Goal: Information Seeking & Learning: Learn about a topic

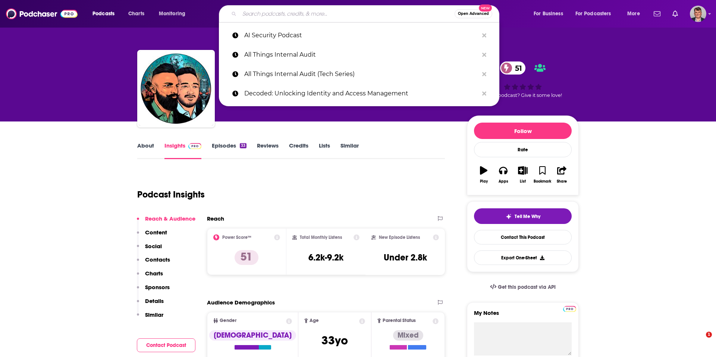
click at [264, 15] on input "Search podcasts, credits, & more..." at bounding box center [346, 14] width 215 height 12
paste input "That DOS Won’t [PERSON_NAME]"
type input "That DOS Won’t [PERSON_NAME]"
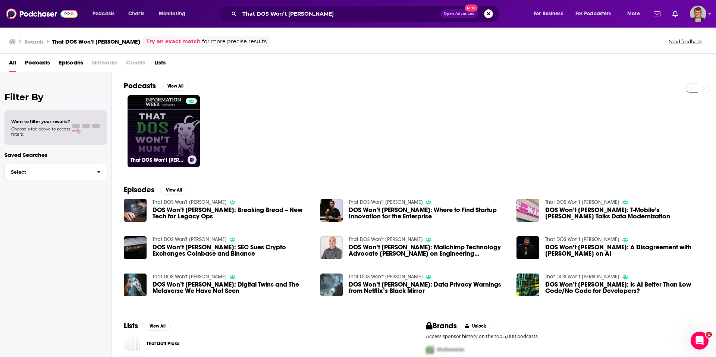
click at [200, 137] on link "That DOS Won’t [PERSON_NAME]" at bounding box center [164, 131] width 72 height 72
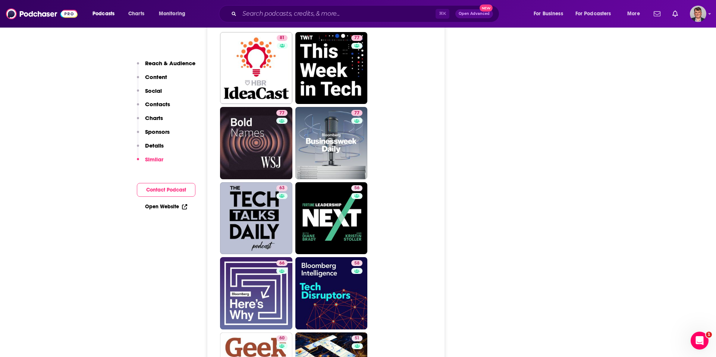
scroll to position [972, 0]
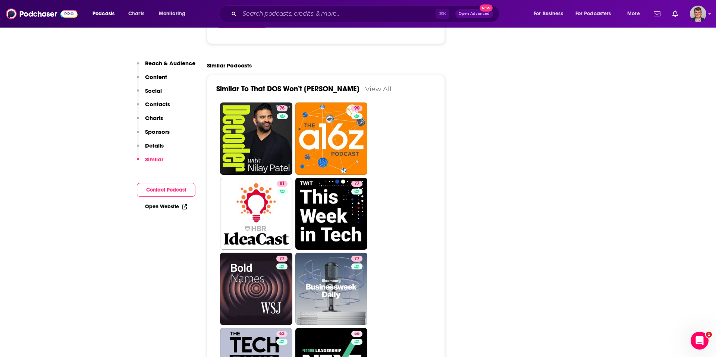
click at [219, 29] on link "[DOMAIN_NAME]" at bounding box center [241, 25] width 51 height 7
